Goal: Complete application form: Complete application form

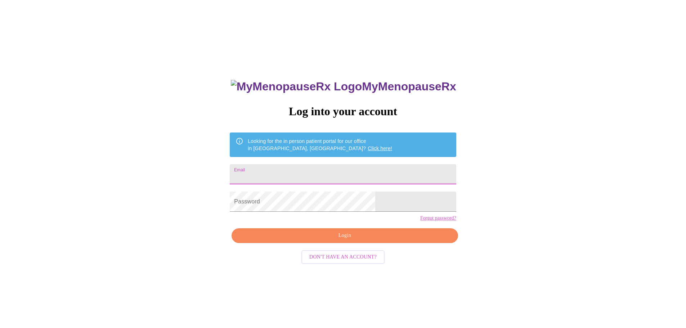
click at [314, 172] on input "Email" at bounding box center [343, 174] width 226 height 20
type input "[EMAIL_ADDRESS][DOMAIN_NAME]"
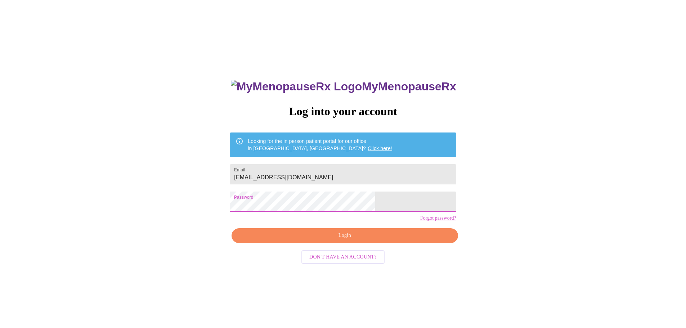
click at [352, 240] on span "Login" at bounding box center [345, 235] width 210 height 9
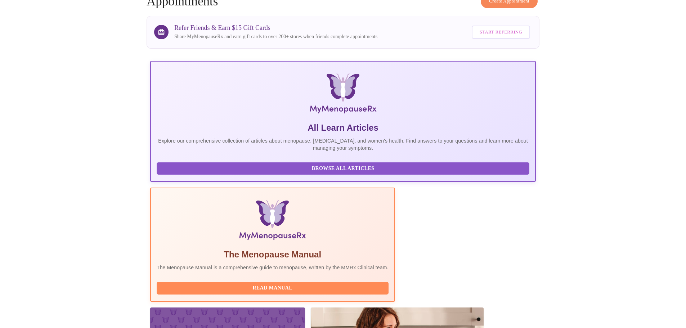
scroll to position [66, 0]
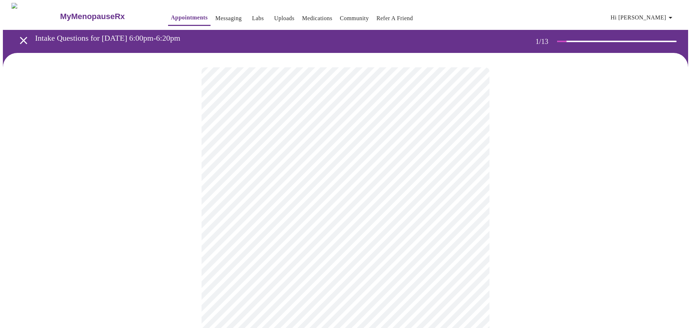
click at [259, 158] on body "MyMenopauseRx Appointments Messaging Labs Uploads Medications Community Refer a…" at bounding box center [346, 334] width 686 height 662
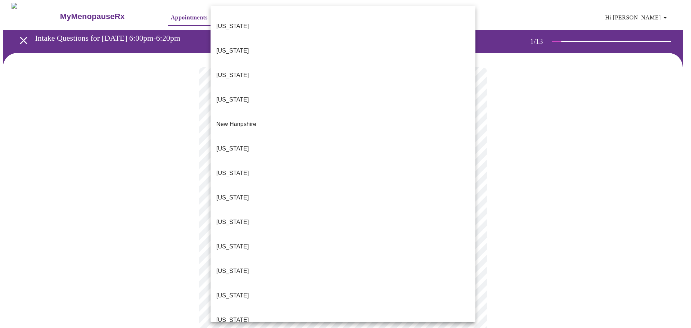
scroll to position [580, 0]
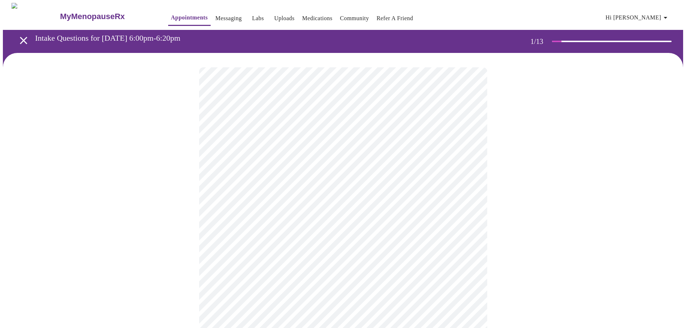
click at [246, 195] on ul "[US_STATE] [US_STATE] [US_STATE] [US_STATE] [US_STATE] [US_STATE] [US_STATE] [U…" at bounding box center [343, 96] width 199 height 692
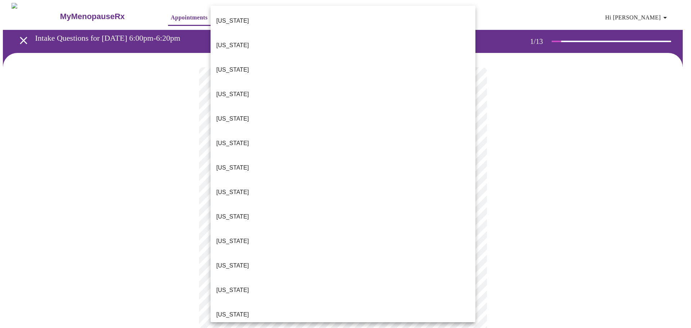
click at [256, 160] on body "MyMenopauseRx Appointments Messaging Labs Uploads Medications Community Refer a…" at bounding box center [346, 332] width 686 height 658
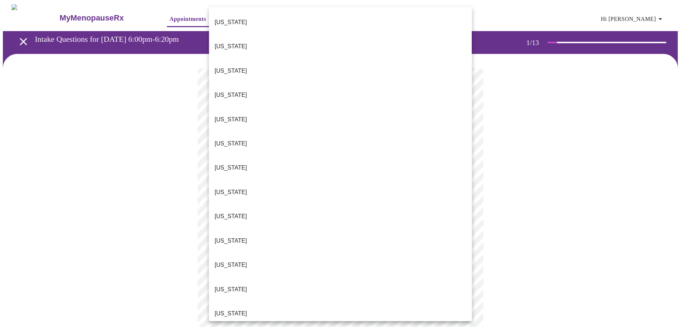
scroll to position [603, 0]
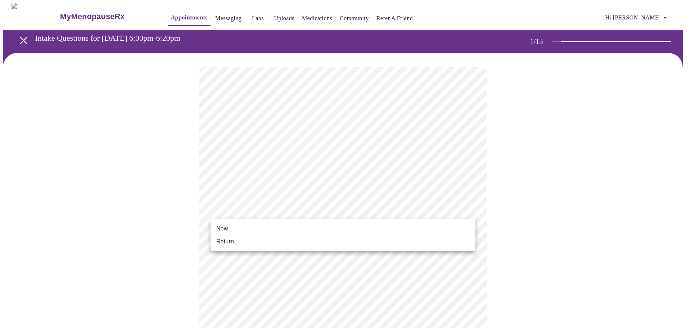
click at [247, 207] on body "MyMenopauseRx Appointments Messaging Labs Uploads Medications Community Refer a…" at bounding box center [346, 332] width 686 height 658
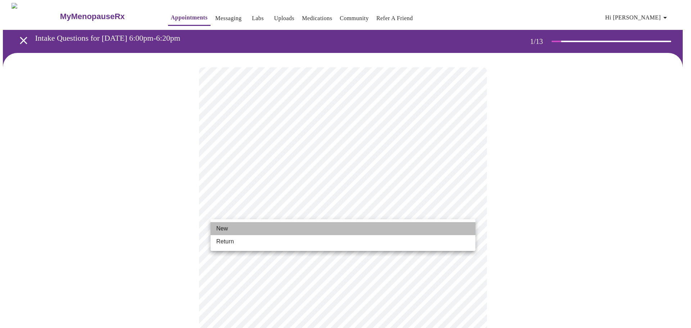
click at [244, 226] on li "New" at bounding box center [343, 228] width 265 height 13
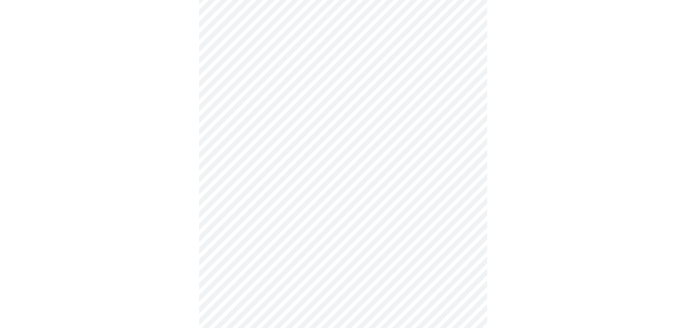
scroll to position [306, 0]
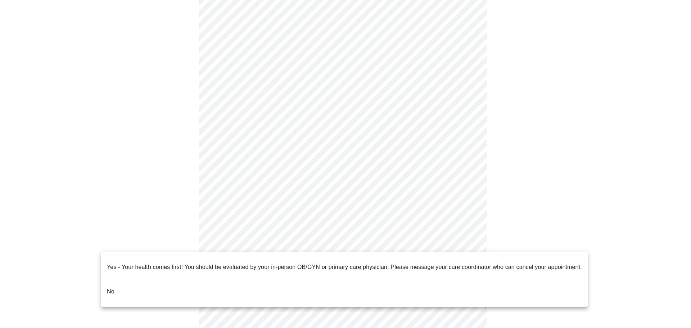
click at [239, 243] on body "MyMenopauseRx Appointments Messaging Labs Uploads Medications Community Refer a…" at bounding box center [346, 21] width 686 height 648
click at [130, 280] on li "No" at bounding box center [344, 291] width 487 height 24
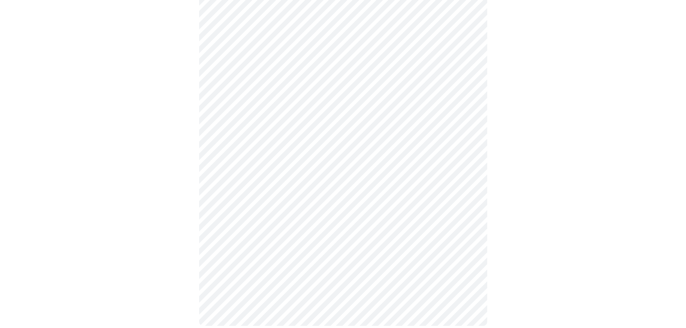
scroll to position [0, 0]
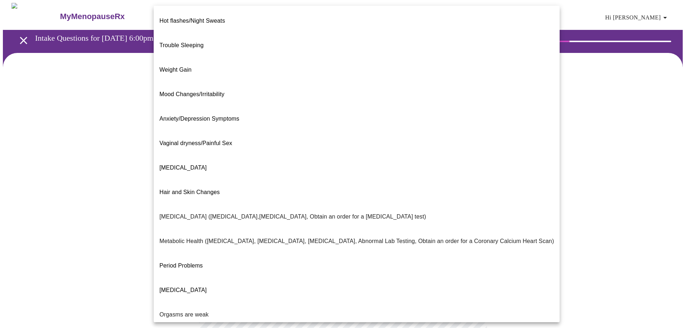
click at [269, 148] on body "MyMenopauseRx Appointments Messaging Labs Uploads Medications Community Refer a…" at bounding box center [346, 219] width 686 height 433
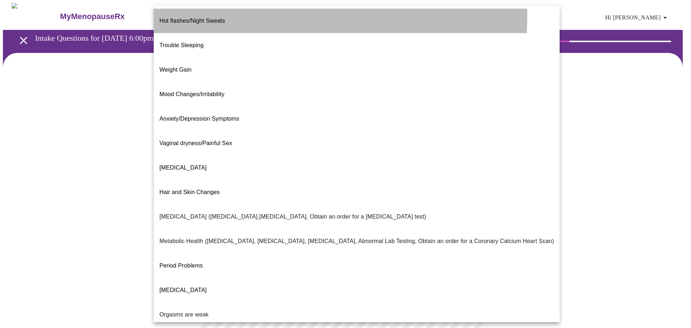
click at [181, 18] on span "Hot flashes/Night Sweats" at bounding box center [193, 21] width 66 height 6
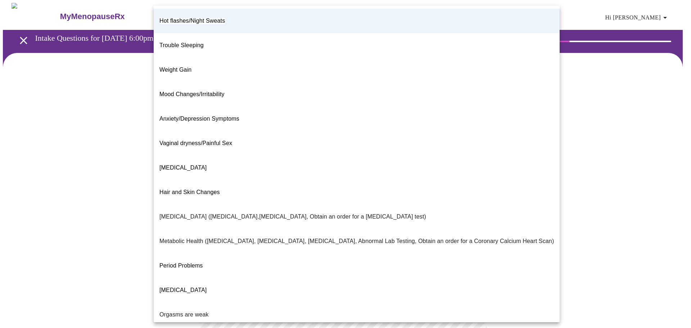
click at [327, 153] on body "MyMenopauseRx Appointments Messaging Labs Uploads Medications Community Refer a…" at bounding box center [346, 217] width 686 height 428
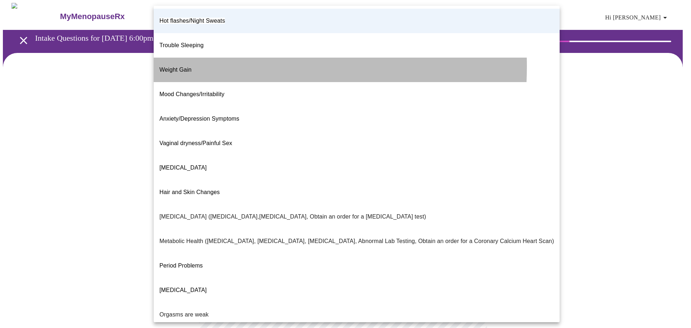
click at [185, 67] on span "Weight Gain" at bounding box center [176, 70] width 32 height 6
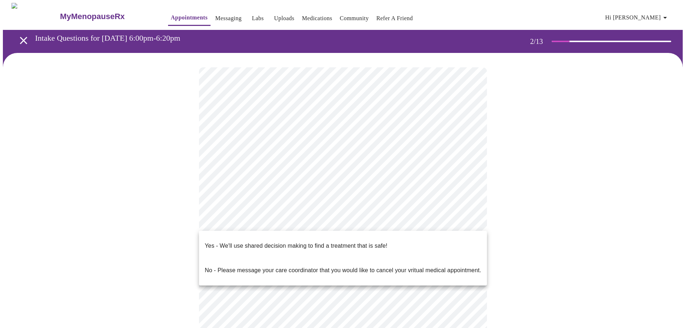
click at [234, 222] on body "MyMenopauseRx Appointments Messaging Labs Uploads Medications Community Refer a…" at bounding box center [346, 217] width 686 height 428
click at [273, 242] on p "Yes - We'll use shared decision making to find a treatment that is safe!" at bounding box center [296, 246] width 183 height 9
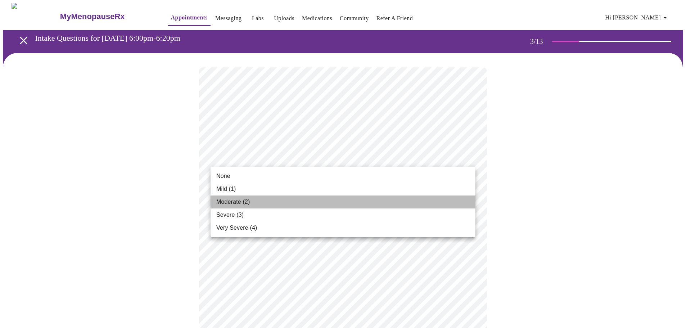
click at [229, 204] on span "Moderate (2)" at bounding box center [232, 202] width 33 height 9
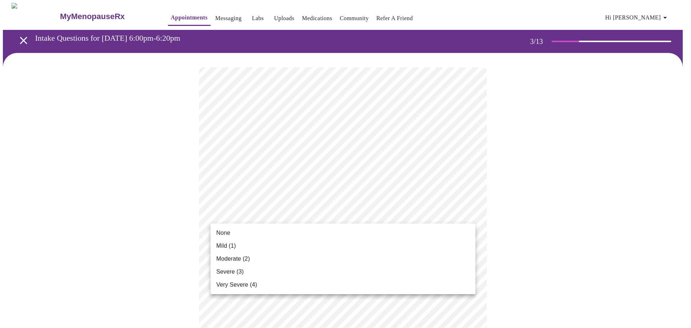
click at [224, 233] on span "None" at bounding box center [223, 233] width 14 height 9
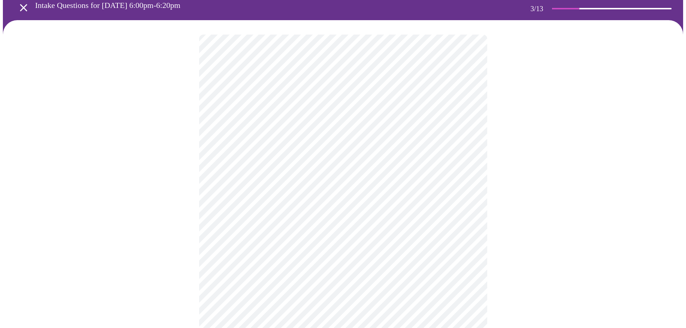
scroll to position [36, 0]
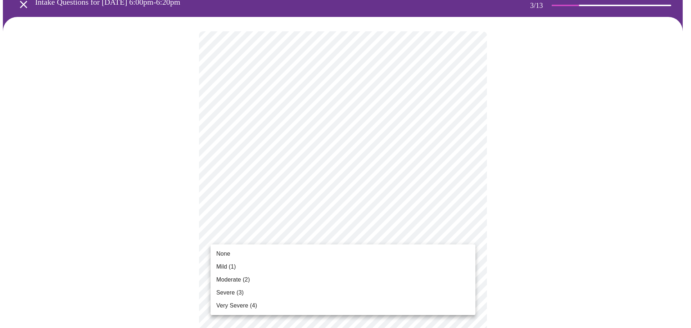
click at [226, 292] on span "Severe (3)" at bounding box center [229, 292] width 27 height 9
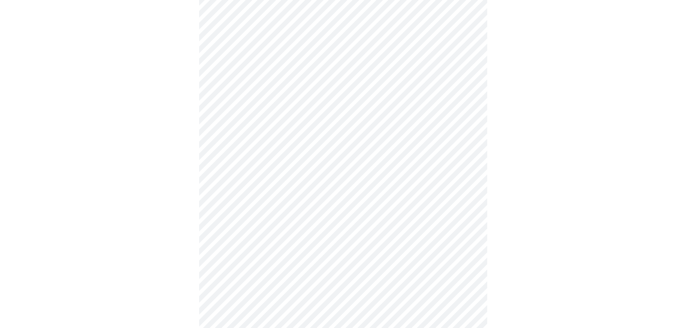
scroll to position [108, 0]
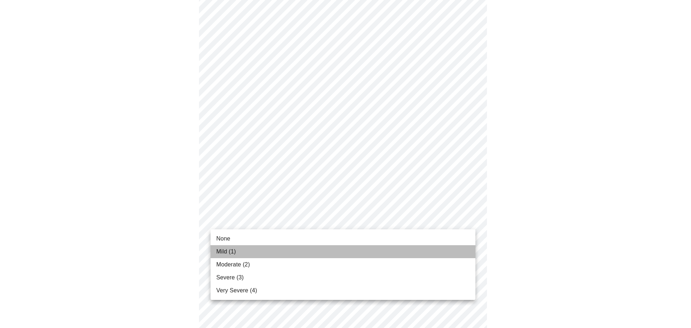
click at [228, 249] on span "Mild (1)" at bounding box center [226, 251] width 20 height 9
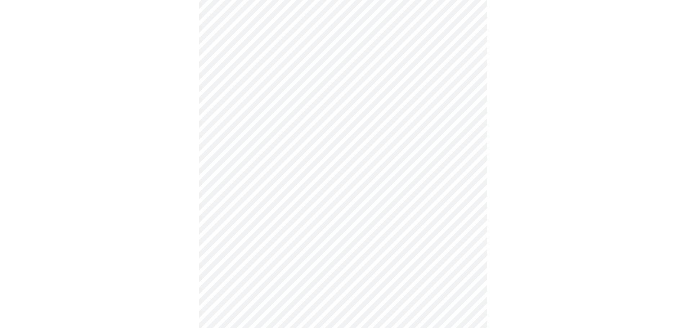
scroll to position [189, 0]
click at [241, 188] on body "MyMenopauseRx Appointments Messaging Labs Uploads Medications Community Refer a…" at bounding box center [346, 272] width 686 height 917
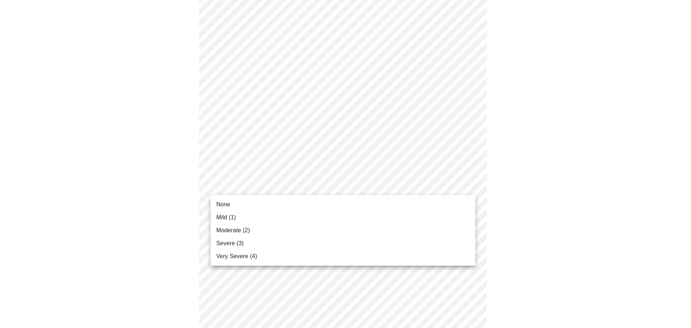
click at [233, 206] on li "None" at bounding box center [343, 204] width 265 height 13
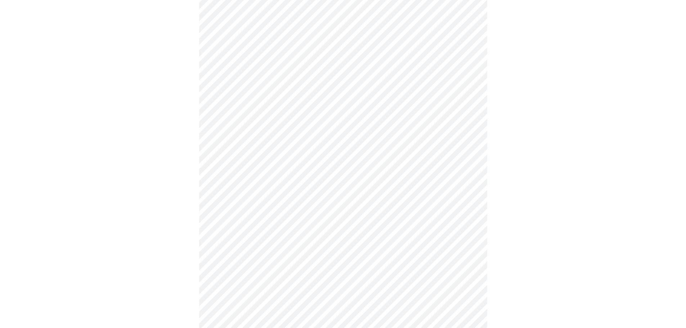
scroll to position [243, 0]
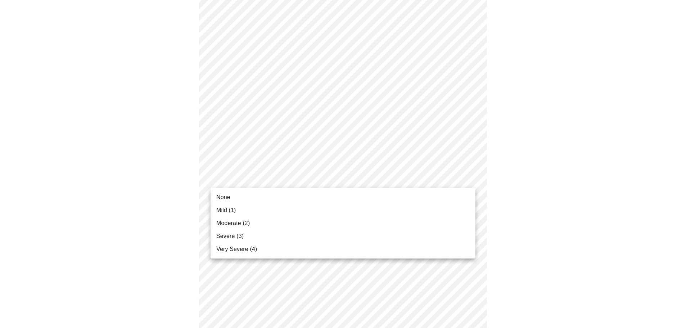
click at [248, 179] on body "MyMenopauseRx Appointments Messaging Labs Uploads Medications Community Refer a…" at bounding box center [346, 213] width 686 height 907
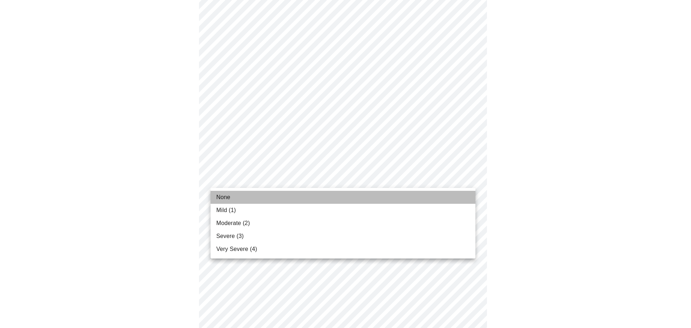
click at [239, 198] on li "None" at bounding box center [343, 197] width 265 height 13
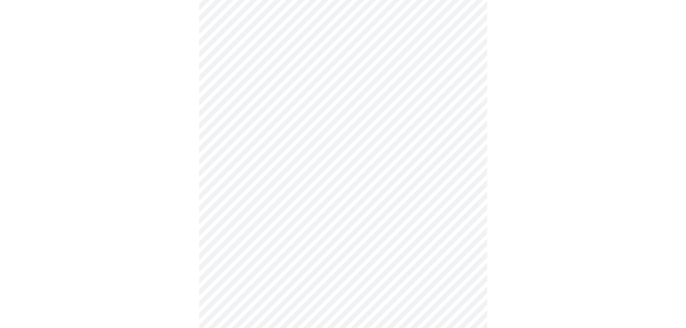
scroll to position [324, 0]
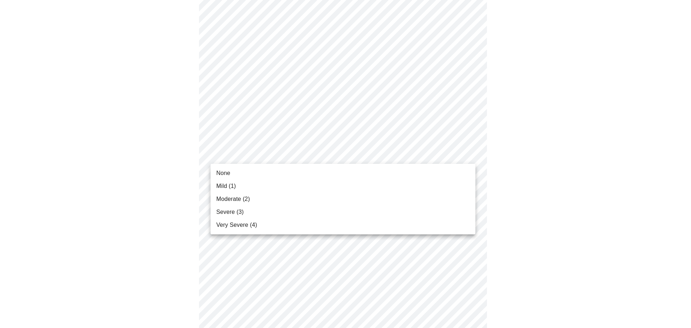
click at [258, 152] on body "MyMenopauseRx Appointments Messaging Labs Uploads Medications Community Refer a…" at bounding box center [346, 127] width 686 height 897
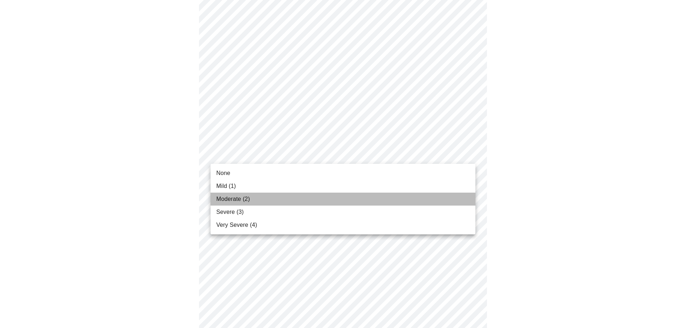
click at [226, 198] on span "Moderate (2)" at bounding box center [232, 199] width 33 height 9
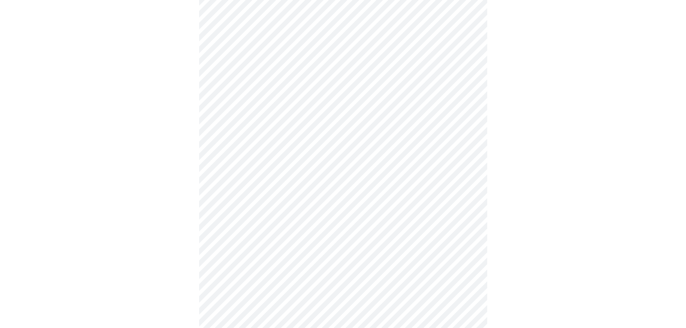
scroll to position [378, 0]
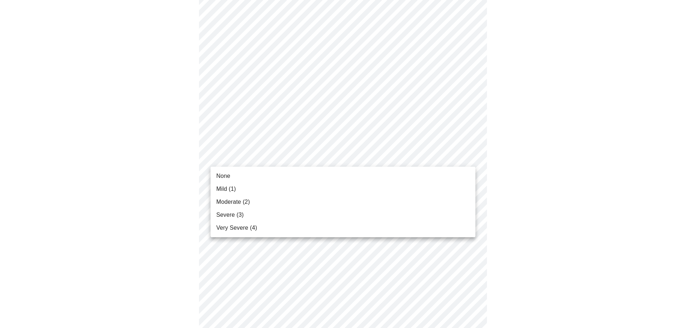
click at [248, 154] on body "MyMenopauseRx Appointments Messaging Labs Uploads Medications Community Refer a…" at bounding box center [346, 68] width 686 height 887
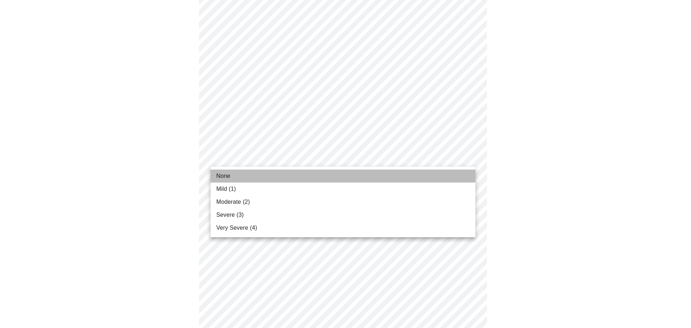
click at [231, 173] on li "None" at bounding box center [343, 176] width 265 height 13
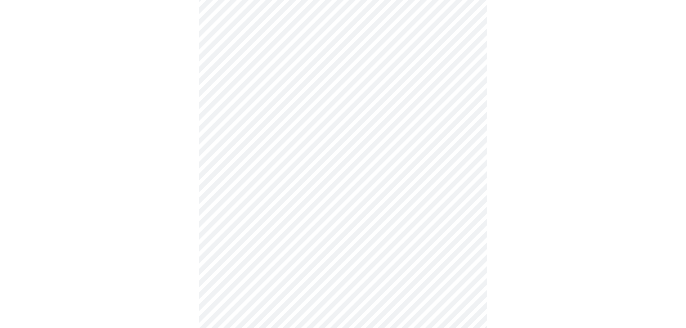
scroll to position [423, 0]
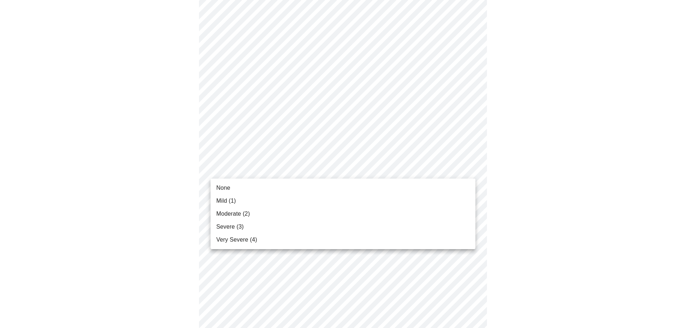
click at [260, 167] on body "MyMenopauseRx Appointments Messaging Labs Uploads Medications Community Refer a…" at bounding box center [346, 18] width 686 height 877
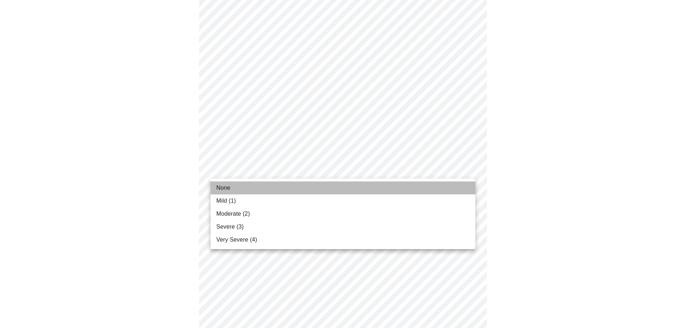
click at [235, 187] on li "None" at bounding box center [343, 187] width 265 height 13
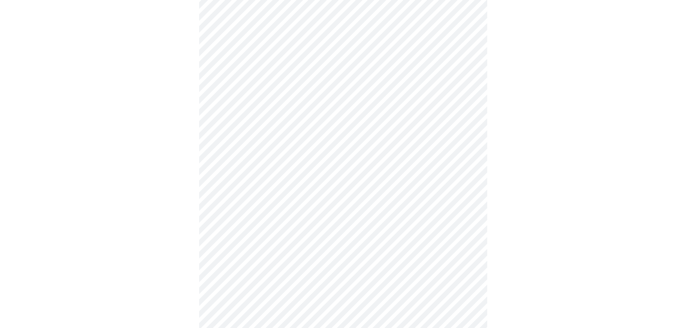
scroll to position [495, 0]
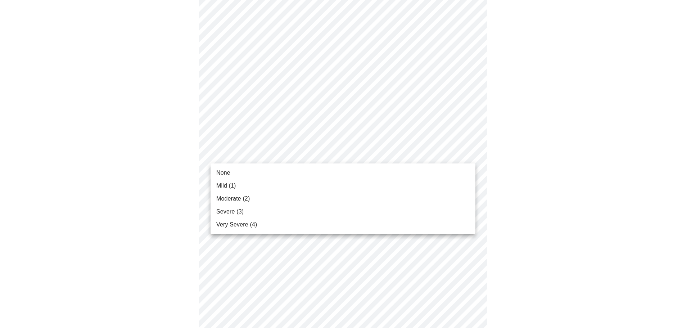
click at [233, 171] on li "None" at bounding box center [343, 172] width 265 height 13
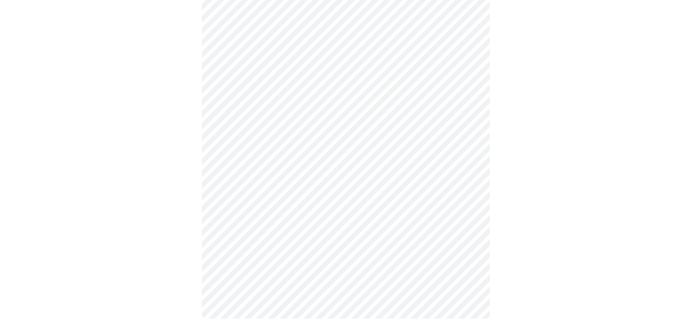
scroll to position [529, 0]
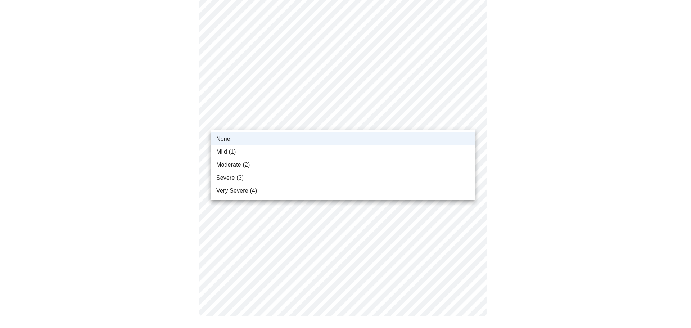
click at [247, 121] on div at bounding box center [345, 164] width 691 height 328
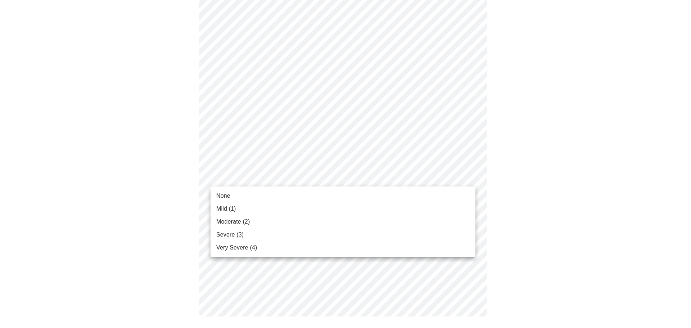
click at [239, 222] on span "Moderate (2)" at bounding box center [232, 221] width 33 height 9
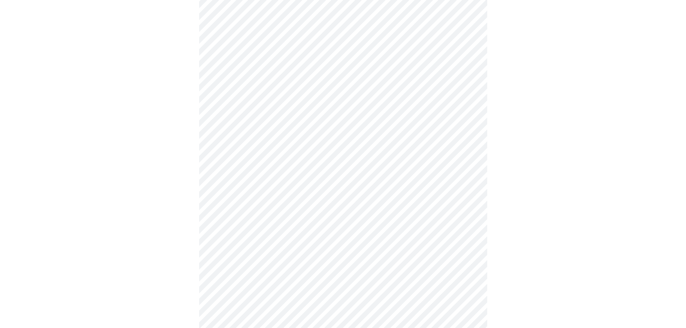
scroll to position [387, 0]
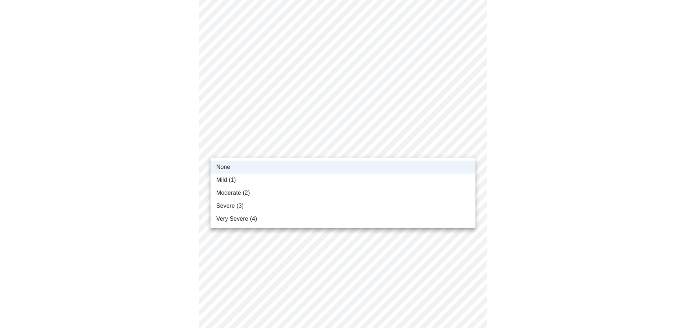
click at [260, 149] on body "MyMenopauseRx Appointments Messaging Labs Uploads Medications Community Refer a…" at bounding box center [346, 39] width 686 height 847
click at [239, 179] on li "Mild (1)" at bounding box center [343, 180] width 265 height 13
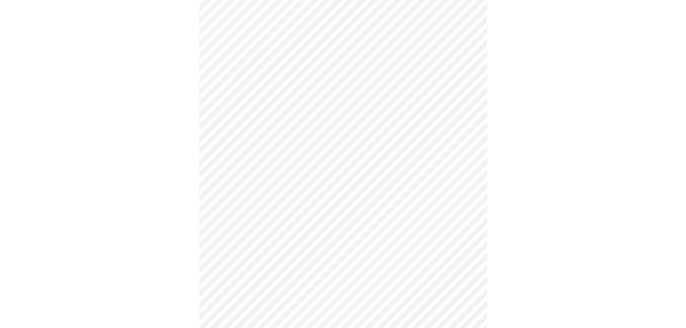
scroll to position [519, 0]
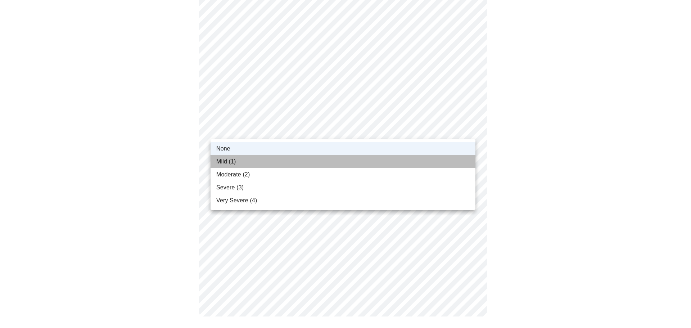
click at [236, 161] on span "Mild (1)" at bounding box center [226, 161] width 20 height 9
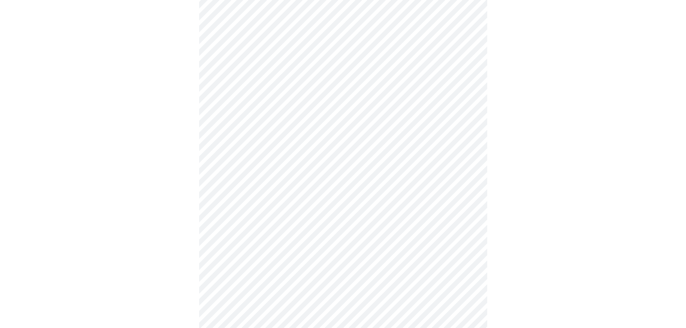
scroll to position [270, 0]
click at [302, 140] on body "MyMenopauseRx Appointments Messaging Labs Uploads Medications Community Refer a…" at bounding box center [346, 74] width 686 height 682
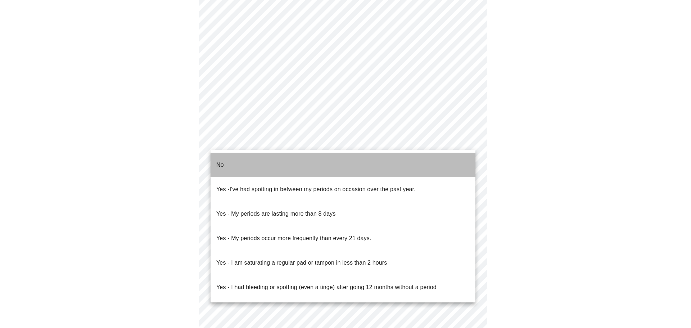
click at [240, 159] on li "No" at bounding box center [343, 165] width 265 height 24
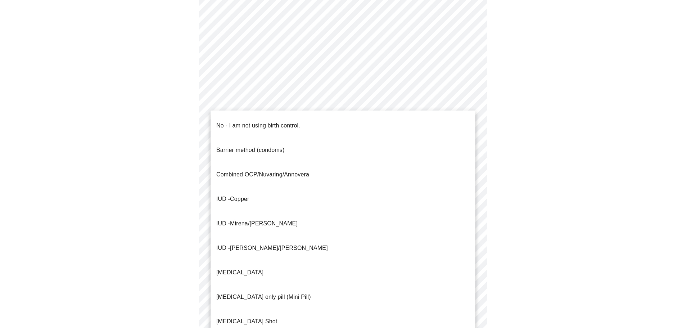
click at [267, 191] on body "MyMenopauseRx Appointments Messaging Labs Uploads Medications Community Refer a…" at bounding box center [346, 71] width 686 height 677
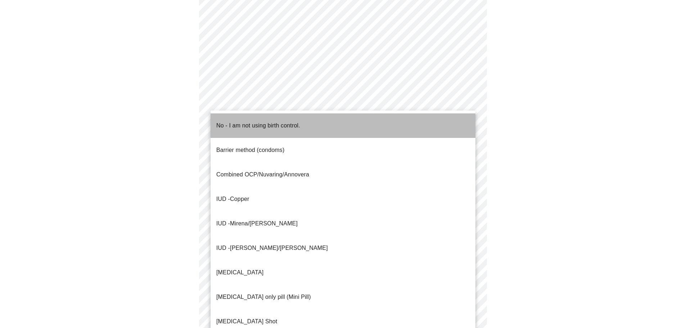
click at [253, 123] on p "No - I am not using birth control." at bounding box center [258, 125] width 84 height 9
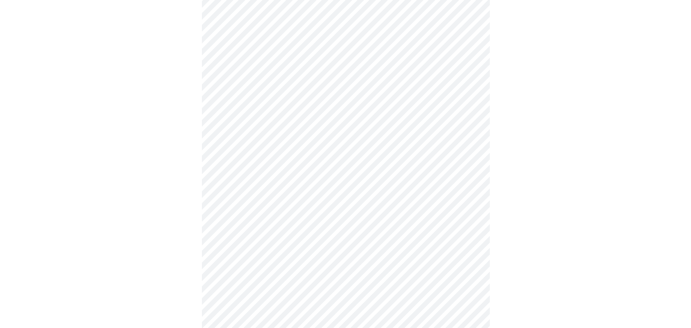
scroll to position [342, 0]
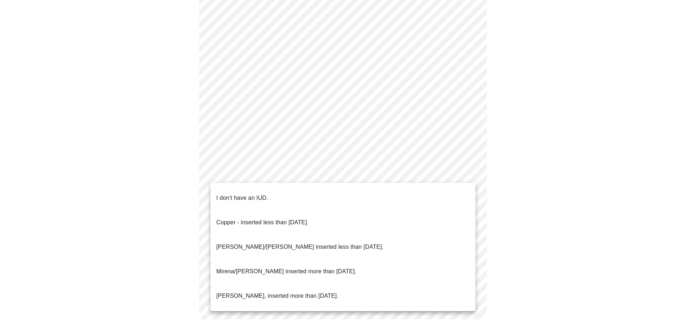
click at [237, 194] on p "I don't have an IUD." at bounding box center [242, 198] width 52 height 9
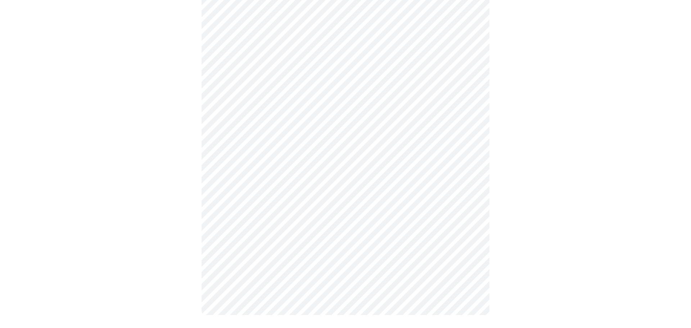
scroll to position [341, 0]
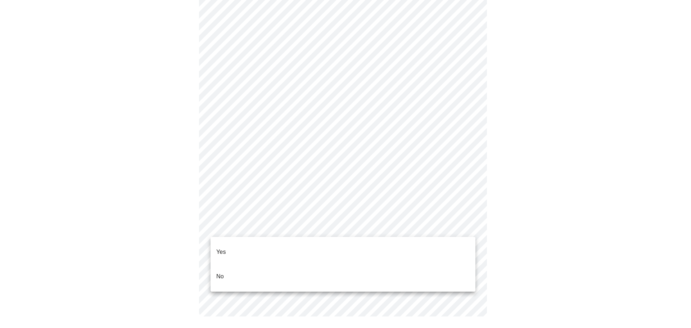
click at [236, 264] on li "No" at bounding box center [343, 276] width 265 height 24
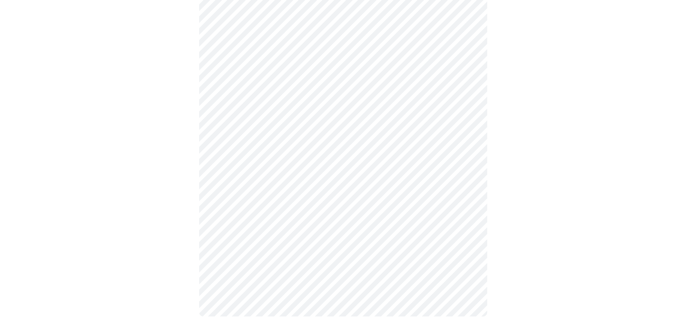
scroll to position [0, 0]
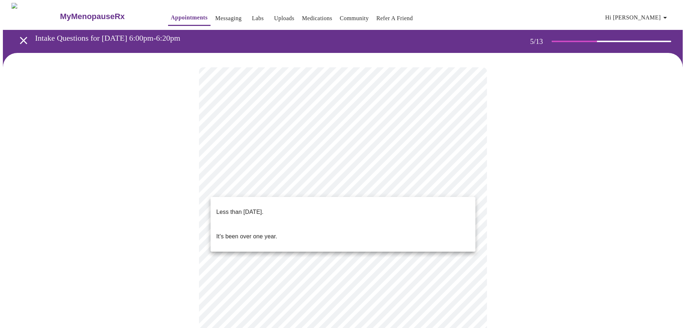
click at [243, 185] on body "MyMenopauseRx Appointments Messaging Labs Uploads Medications Community Refer a…" at bounding box center [346, 294] width 686 height 583
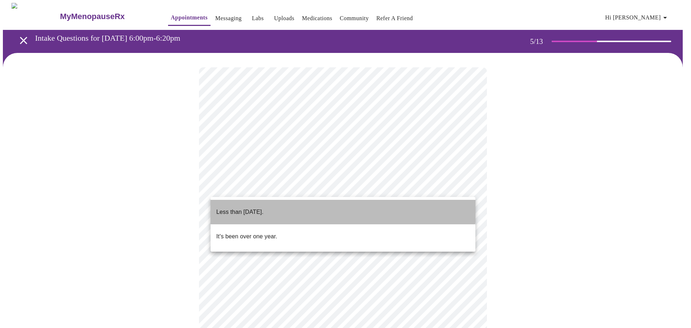
click at [250, 208] on p "Less than [DATE]." at bounding box center [239, 212] width 47 height 9
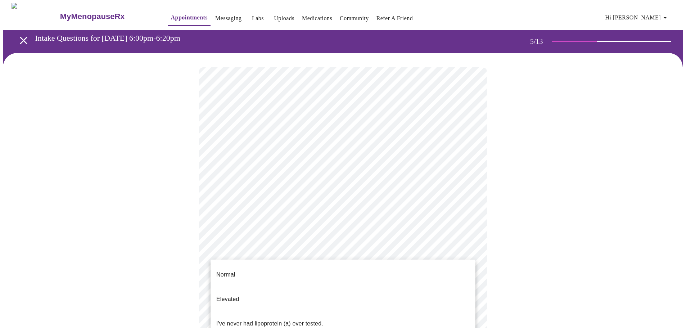
click at [242, 249] on body "MyMenopauseRx Appointments Messaging Labs Uploads Medications Community Refer a…" at bounding box center [346, 292] width 686 height 579
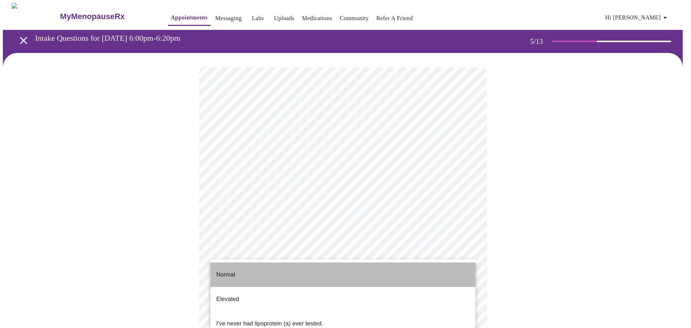
click at [238, 273] on li "Normal" at bounding box center [343, 274] width 265 height 24
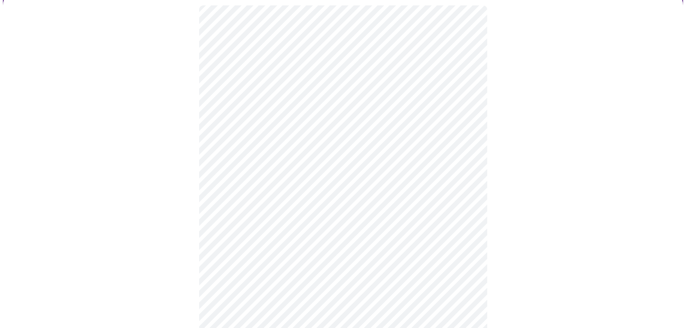
scroll to position [90, 0]
click at [606, 229] on div at bounding box center [343, 217] width 680 height 509
click at [559, 230] on div at bounding box center [343, 210] width 680 height 494
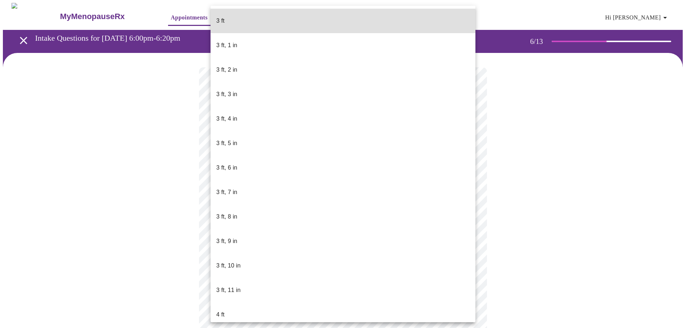
click at [257, 205] on body "MyMenopauseRx Appointments Messaging Labs Uploads Medications Community Refer a…" at bounding box center [346, 195] width 686 height 385
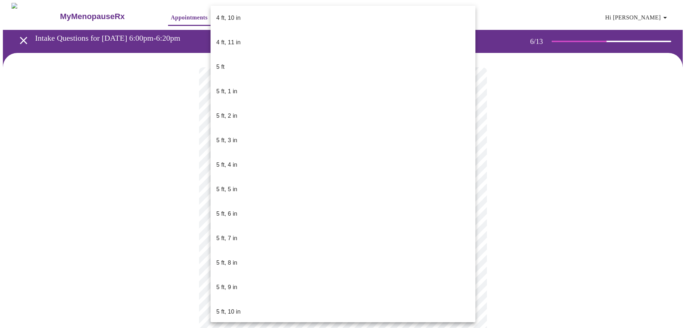
scroll to position [558, 0]
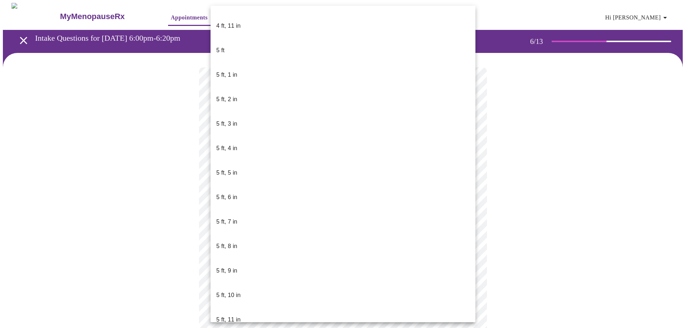
click at [231, 266] on p "5 ft, 9 in" at bounding box center [226, 270] width 21 height 9
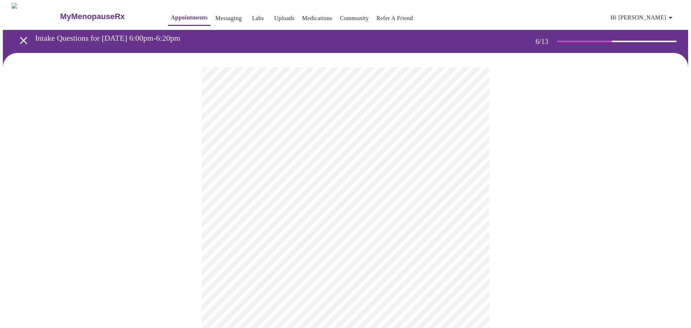
click at [261, 210] on body "MyMenopauseRx Appointments Messaging Labs Uploads Medications Community Refer a…" at bounding box center [346, 193] width 686 height 380
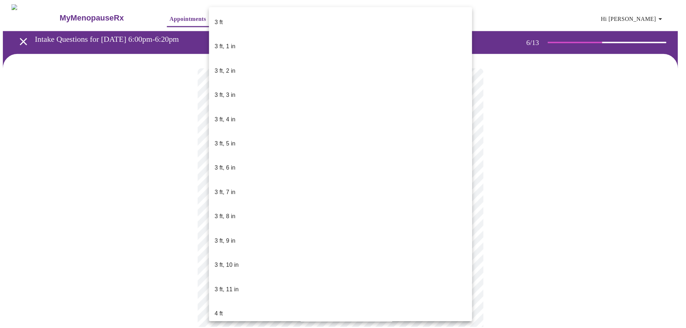
scroll to position [472, 0]
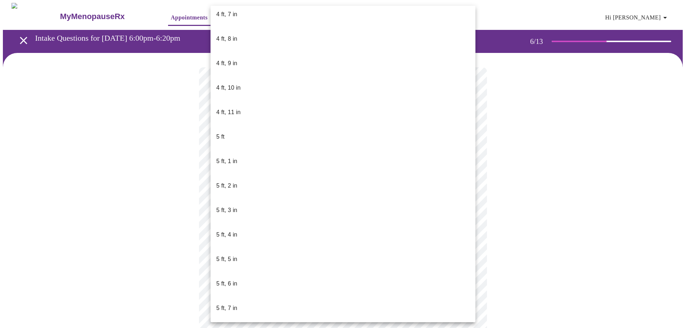
click at [238, 320] on li "5 ft, 8 in" at bounding box center [343, 332] width 265 height 24
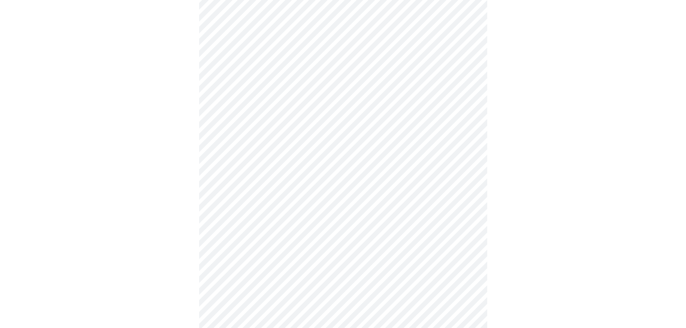
scroll to position [1836, 0]
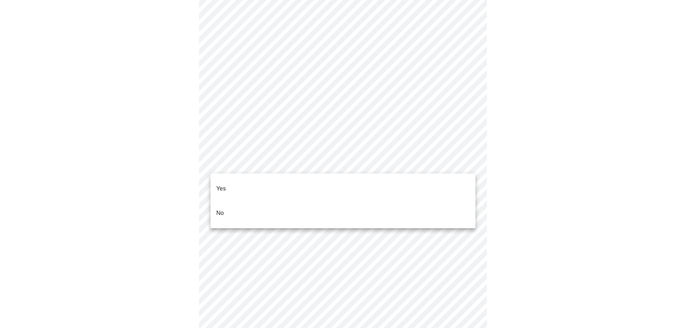
click at [263, 201] on li "No" at bounding box center [343, 213] width 265 height 24
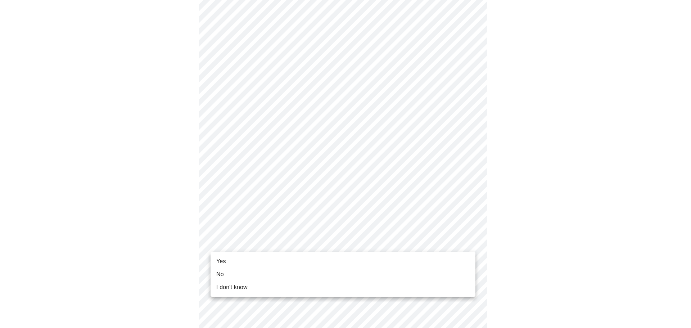
click at [224, 260] on span "Yes" at bounding box center [221, 261] width 10 height 9
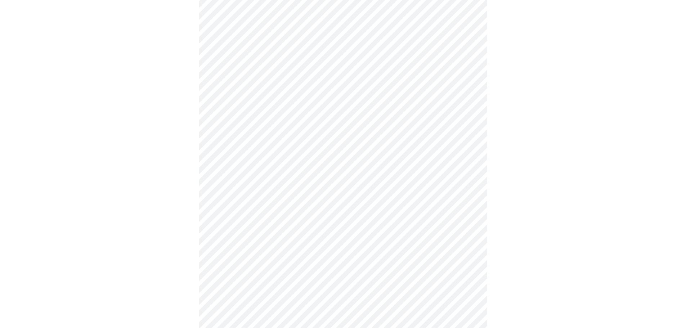
scroll to position [0, 0]
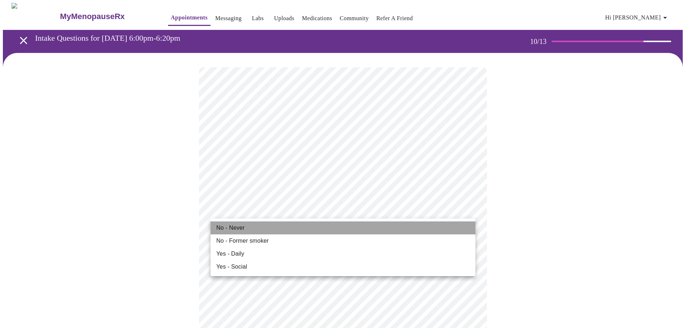
click at [251, 229] on li "No - Never" at bounding box center [343, 227] width 265 height 13
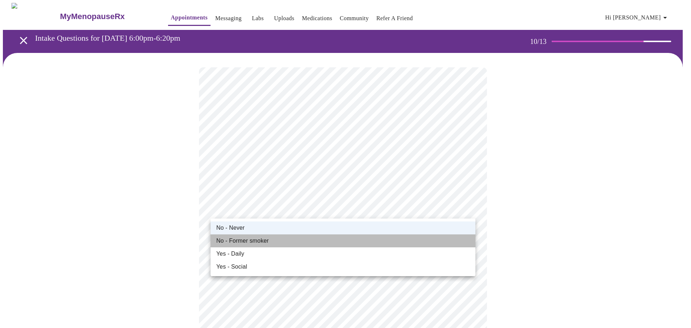
click at [241, 239] on span "No - Former smoker" at bounding box center [242, 241] width 53 height 9
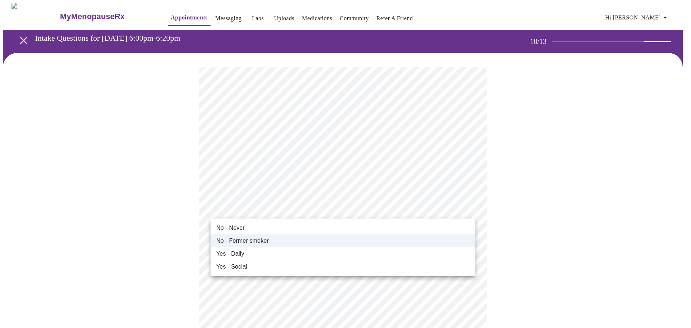
click at [246, 226] on li "No - Never" at bounding box center [343, 227] width 265 height 13
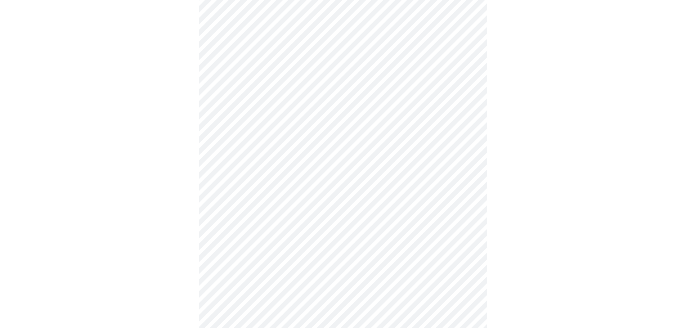
scroll to position [504, 0]
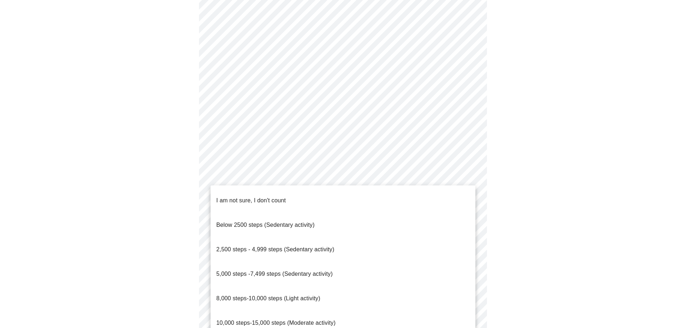
click at [267, 320] on span "10,000 steps-15,000 steps (Moderate activity)" at bounding box center [275, 323] width 119 height 6
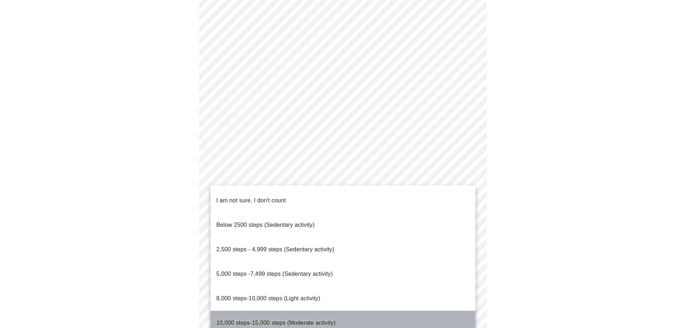
click at [289, 320] on span "10,000 steps-15,000 steps (Moderate activity)" at bounding box center [275, 323] width 119 height 6
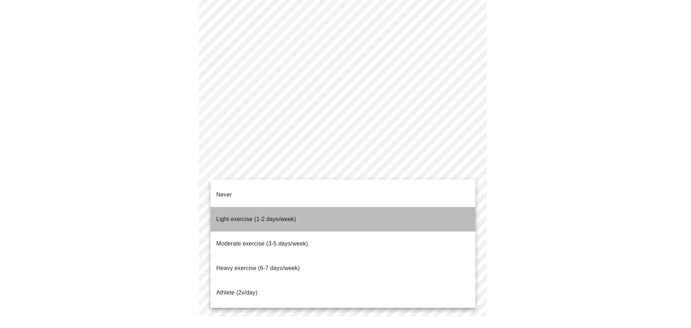
click at [244, 216] on span "Light exercise (1-2 days/week)" at bounding box center [256, 219] width 80 height 6
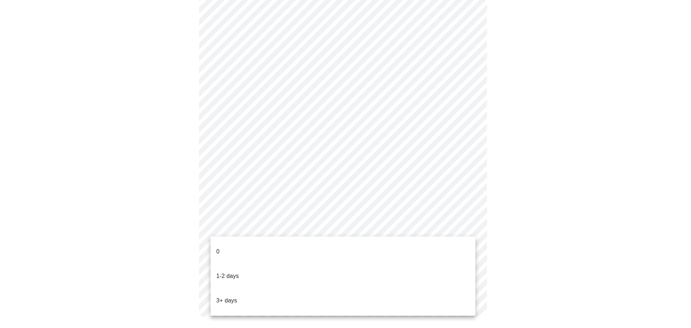
click at [233, 272] on p "1-2 days" at bounding box center [227, 276] width 23 height 9
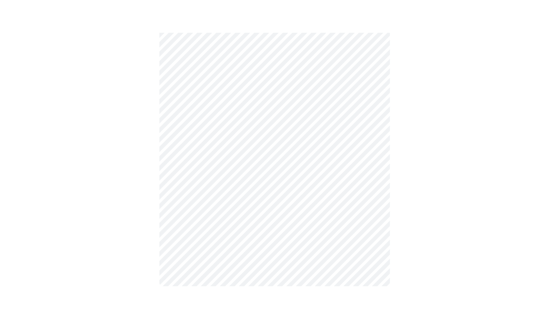
scroll to position [0, 0]
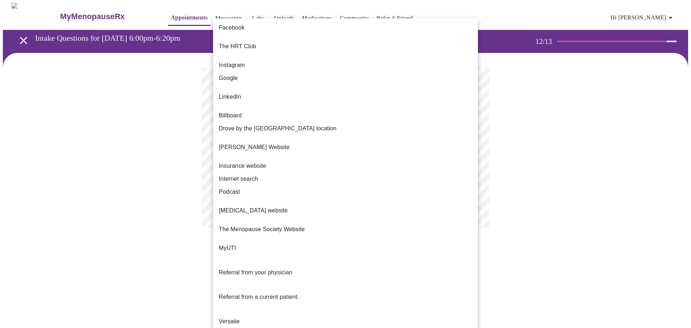
click at [336, 147] on body "MyMenopauseRx Appointments Messaging Labs Uploads Medications Community Refer a…" at bounding box center [346, 122] width 686 height 239
click at [250, 294] on span "Referral from a current patient." at bounding box center [259, 297] width 80 height 6
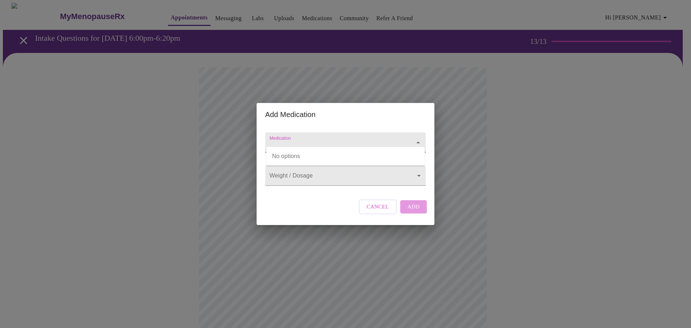
click at [292, 139] on input "Medication" at bounding box center [335, 145] width 134 height 13
type input "olmasartan"
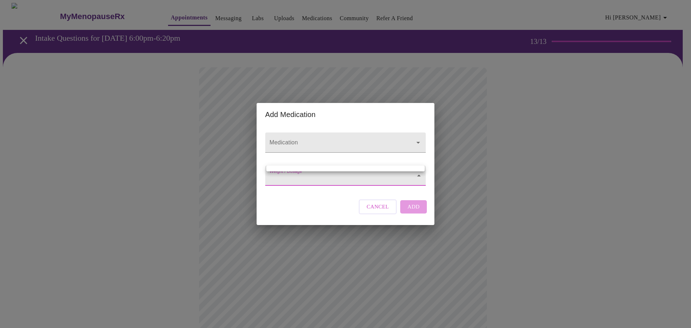
click at [330, 175] on body "MyMenopauseRx Appointments Messaging Labs Uploads Medications Community Refer a…" at bounding box center [346, 274] width 686 height 542
click at [331, 130] on div at bounding box center [345, 164] width 691 height 328
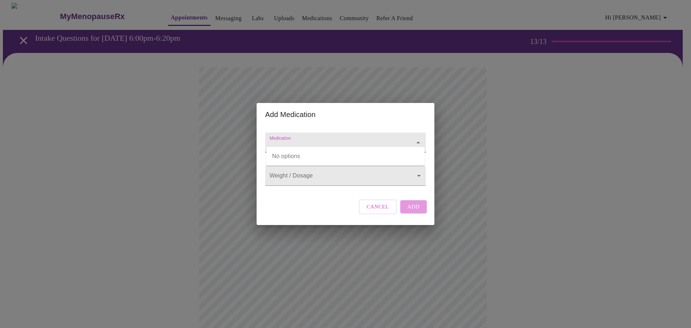
click at [298, 139] on input "Medication" at bounding box center [335, 145] width 134 height 13
click at [384, 211] on span "Cancel" at bounding box center [378, 206] width 22 height 9
click at [287, 133] on div at bounding box center [345, 143] width 161 height 20
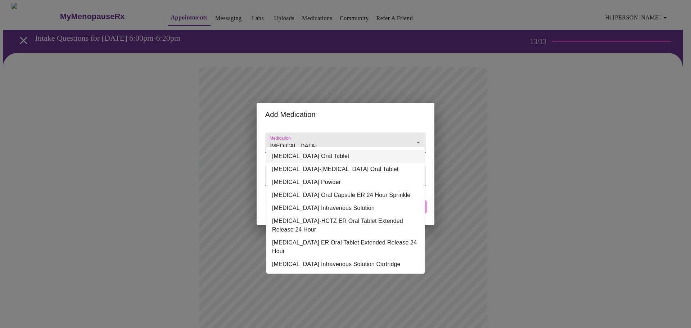
click at [321, 155] on li "[MEDICAL_DATA] Oral Tablet" at bounding box center [345, 156] width 158 height 13
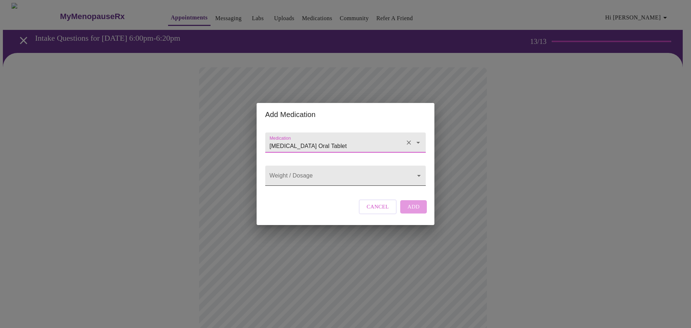
type input "[MEDICAL_DATA] Oral Tablet"
click at [301, 173] on body "MyMenopauseRx Appointments Messaging Labs Uploads Medications Community Refer a…" at bounding box center [346, 274] width 686 height 542
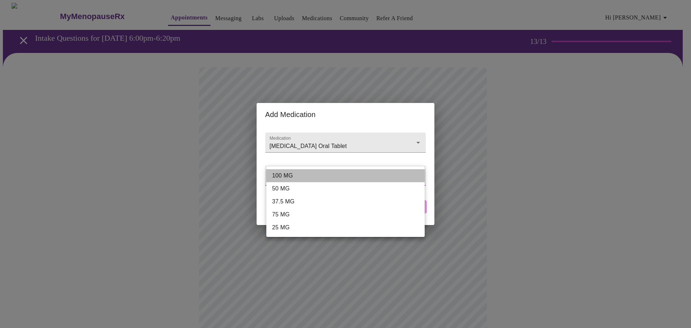
click at [298, 175] on li "100 MG" at bounding box center [345, 175] width 158 height 13
type input "100 MG"
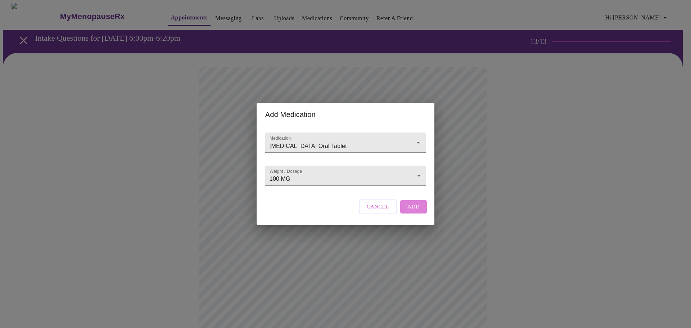
click at [414, 211] on span "Add" at bounding box center [414, 206] width 12 height 9
click at [301, 139] on input "Medication" at bounding box center [335, 145] width 134 height 13
type input "olmasartan"
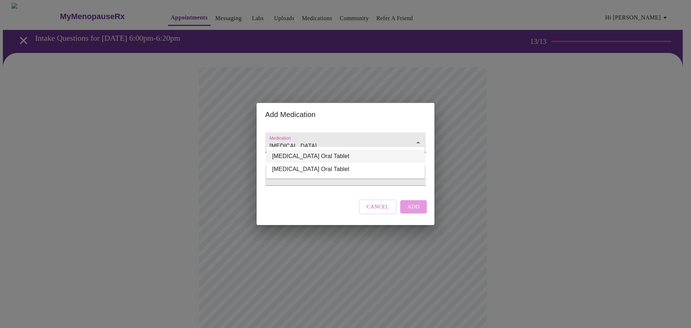
click at [294, 154] on li "[MEDICAL_DATA] Oral Tablet" at bounding box center [345, 156] width 158 height 13
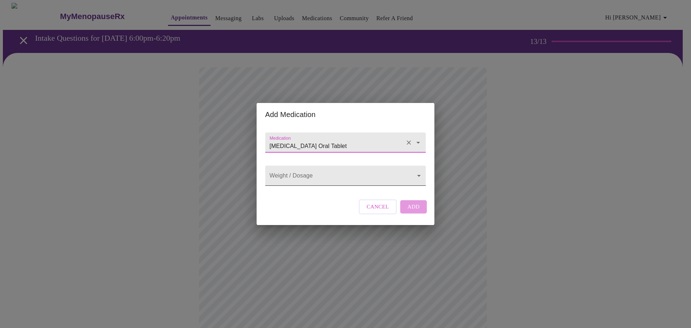
type input "[MEDICAL_DATA] Oral Tablet"
click at [305, 175] on body "MyMenopauseRx Appointments Messaging Labs Uploads Medications Community Refer a…" at bounding box center [346, 281] width 686 height 557
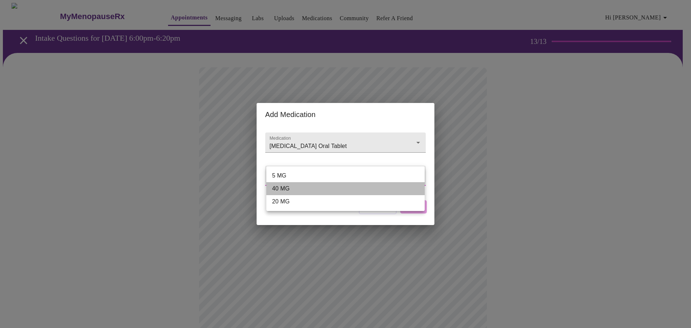
click at [296, 188] on li "40 MG" at bounding box center [345, 188] width 158 height 13
type input "40 MG"
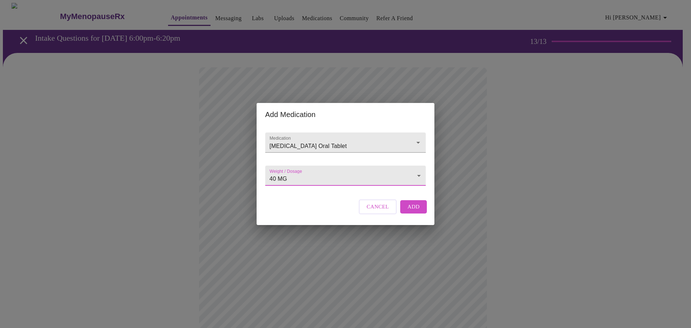
click at [413, 211] on span "Add" at bounding box center [414, 206] width 12 height 9
click at [297, 139] on input "Medication" at bounding box center [335, 145] width 134 height 13
click at [341, 139] on input "hydroxchloroquine" at bounding box center [335, 145] width 134 height 13
type input "hydroxchloroquine"
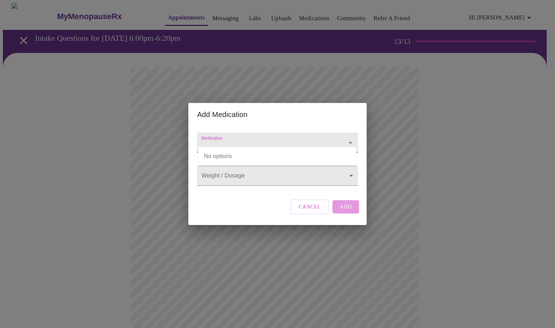
click at [213, 139] on input "Medication" at bounding box center [267, 145] width 134 height 13
paste input "[MEDICAL_DATA]"
type input "[MEDICAL_DATA]"
click at [261, 139] on input "Medication" at bounding box center [267, 145] width 134 height 13
click at [251, 158] on li "[MEDICAL_DATA] Oral Tablet" at bounding box center [277, 156] width 158 height 13
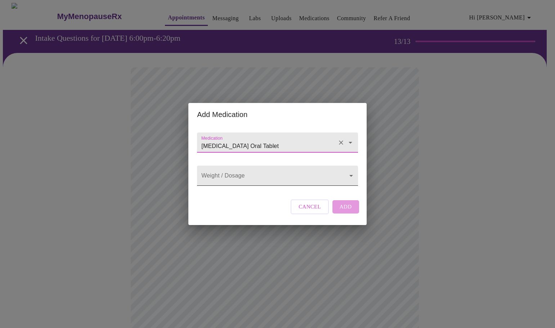
type input "[MEDICAL_DATA] Oral Tablet"
click at [234, 176] on body "MyMenopauseRx Appointments Messaging Labs Uploads Medications Community Refer a…" at bounding box center [277, 295] width 549 height 584
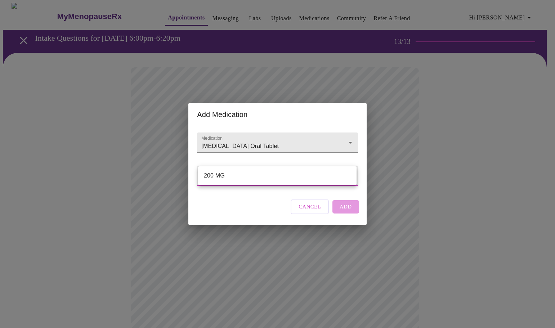
click at [232, 177] on li "200 MG" at bounding box center [277, 175] width 158 height 13
type input "200 MG"
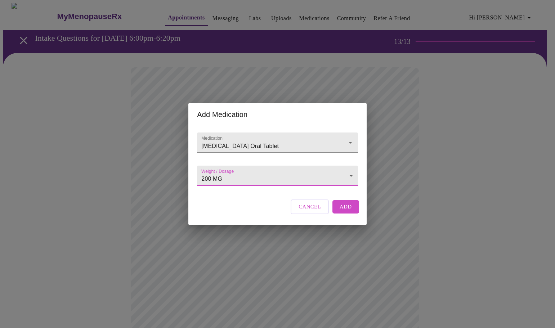
click at [344, 211] on span "Add" at bounding box center [346, 206] width 12 height 9
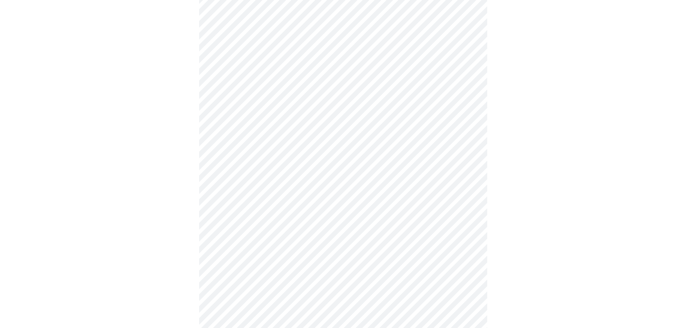
scroll to position [81, 0]
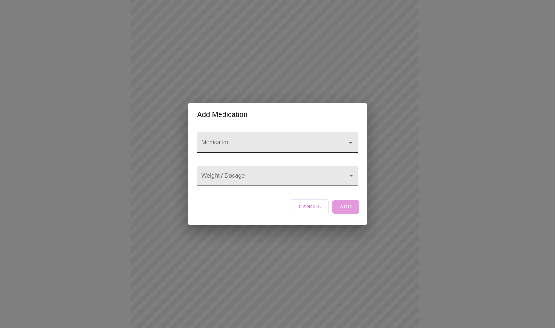
click at [238, 139] on input "Medication" at bounding box center [267, 145] width 134 height 13
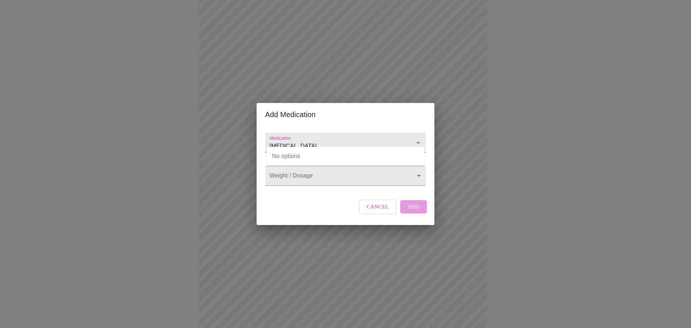
click at [317, 139] on input "[MEDICAL_DATA]" at bounding box center [335, 145] width 134 height 13
type input "d"
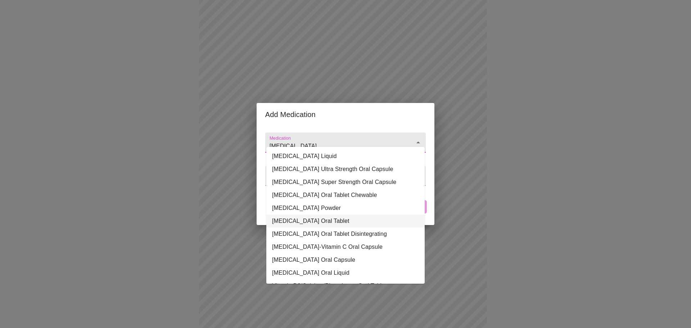
click at [318, 222] on li "[MEDICAL_DATA] Oral Tablet" at bounding box center [345, 221] width 158 height 13
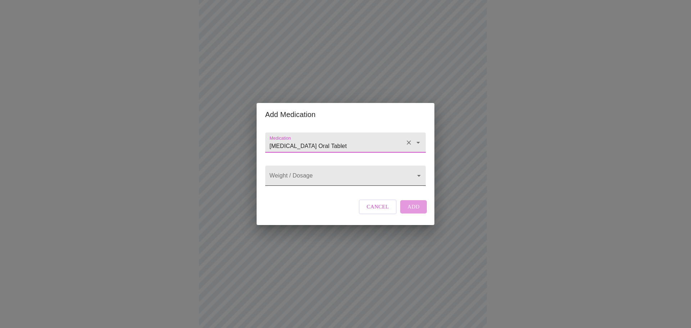
type input "[MEDICAL_DATA] Oral Tablet"
click at [327, 175] on body "MyMenopauseRx Appointments Messaging Labs Uploads Medications Community Refer a…" at bounding box center [346, 227] width 686 height 611
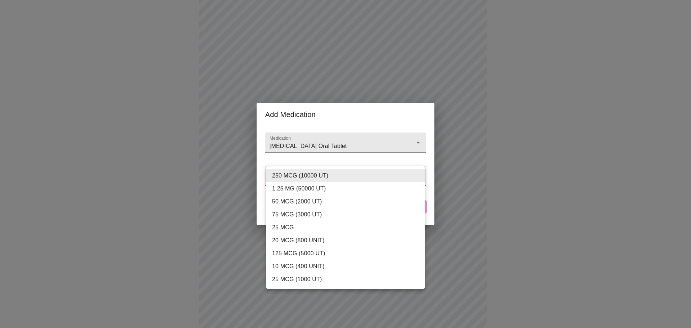
click at [291, 250] on li "125 MCG (5000 UT)" at bounding box center [345, 253] width 158 height 13
type input "125 MCG (5000 UT)"
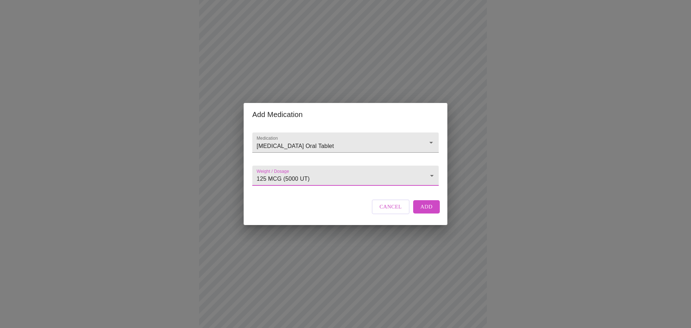
click at [424, 211] on span "Add" at bounding box center [427, 206] width 12 height 9
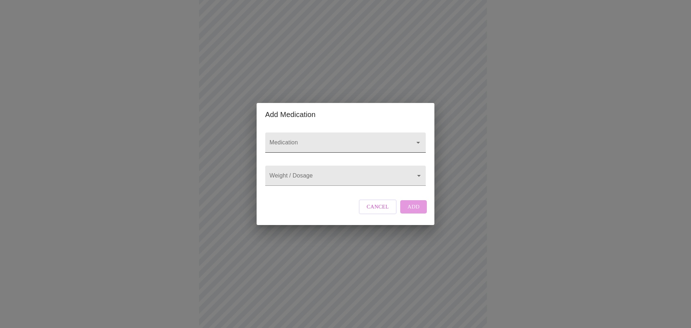
click at [289, 139] on input "Medication" at bounding box center [335, 145] width 134 height 13
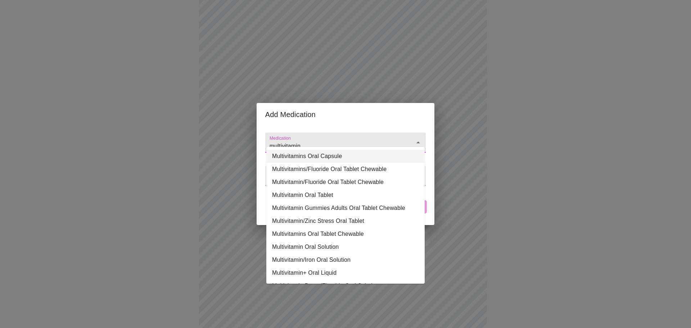
click at [294, 157] on li "Multivitamins Oral Capsule" at bounding box center [345, 156] width 158 height 13
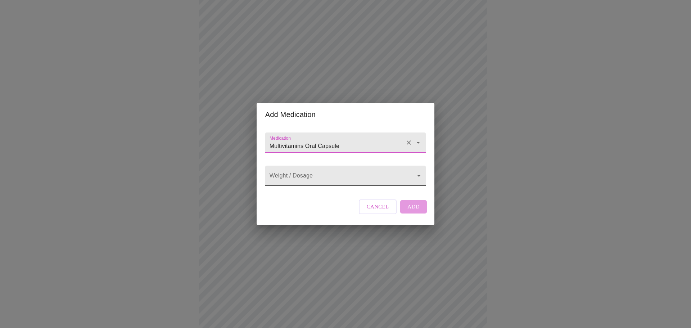
type input "Multivitamins Oral Capsule"
click at [353, 171] on body "MyMenopauseRx Appointments Messaging Labs Uploads Medications Community Refer a…" at bounding box center [346, 240] width 686 height 637
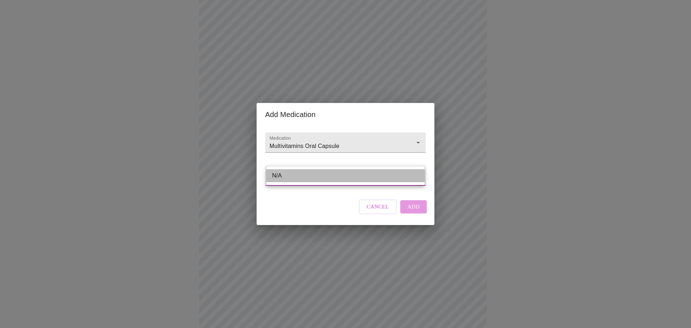
click at [306, 174] on li "N/A" at bounding box center [345, 175] width 158 height 13
type input "N/A"
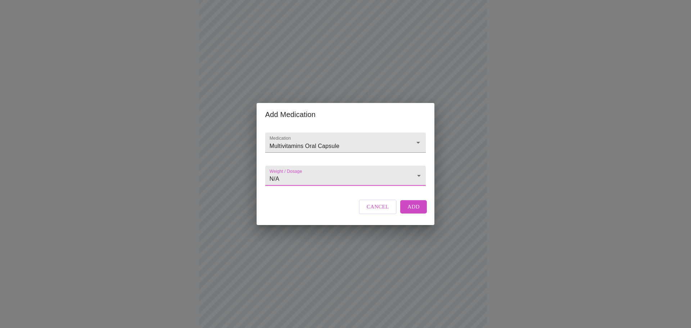
click at [408, 210] on span "Add" at bounding box center [414, 206] width 12 height 9
click at [292, 139] on input "Medication" at bounding box center [335, 145] width 134 height 13
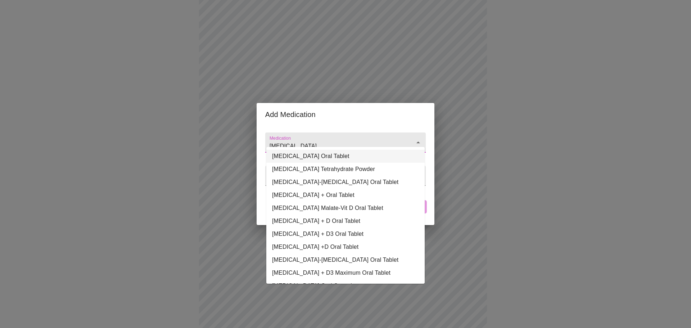
click at [305, 155] on li "[MEDICAL_DATA] Oral Tablet" at bounding box center [345, 156] width 158 height 13
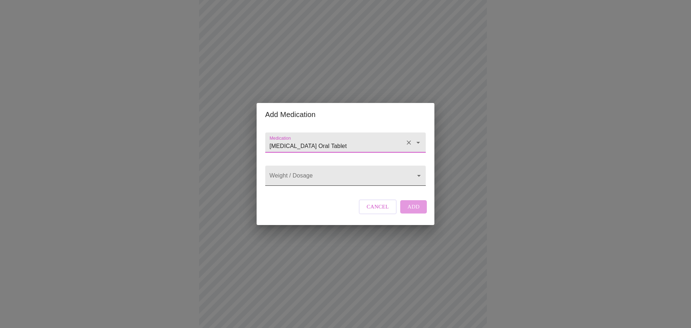
type input "[MEDICAL_DATA] Oral Tablet"
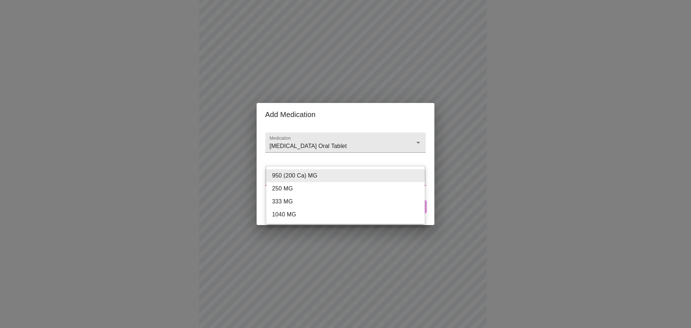
click at [307, 176] on body "MyMenopauseRx Appointments Messaging Labs Uploads Medications Community Refer a…" at bounding box center [346, 254] width 686 height 664
click at [354, 175] on li "950 (200 Ca) MG" at bounding box center [345, 175] width 158 height 13
type input "950 (200 Ca) MG"
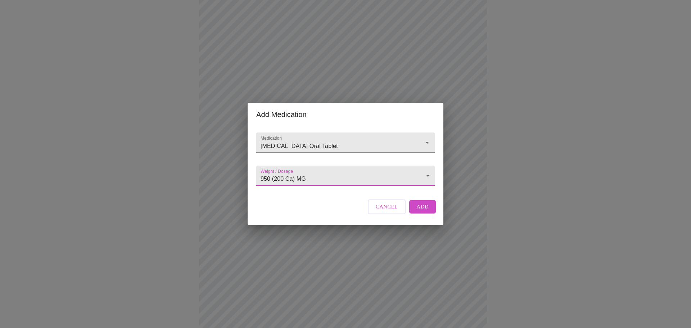
click at [426, 211] on span "Add" at bounding box center [423, 206] width 12 height 9
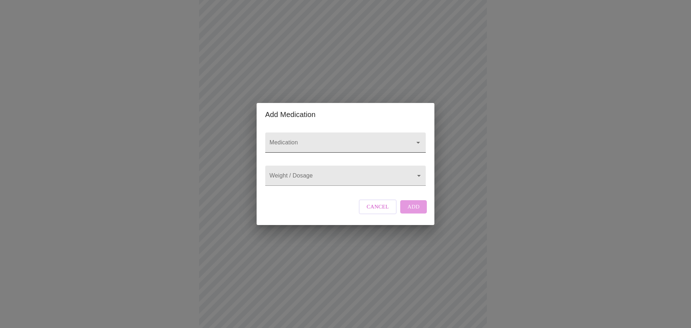
click at [307, 139] on input "Medication" at bounding box center [335, 145] width 134 height 13
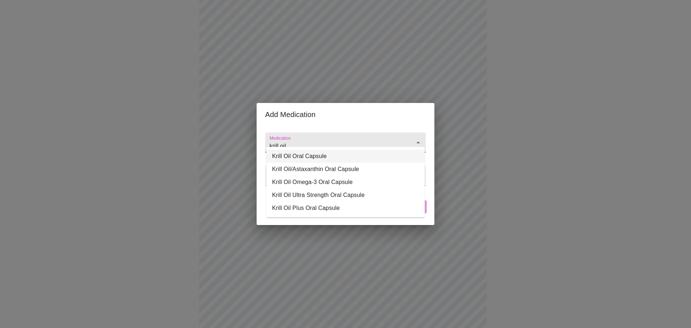
click at [302, 154] on li "Krill Oil Oral Capsule" at bounding box center [345, 156] width 158 height 13
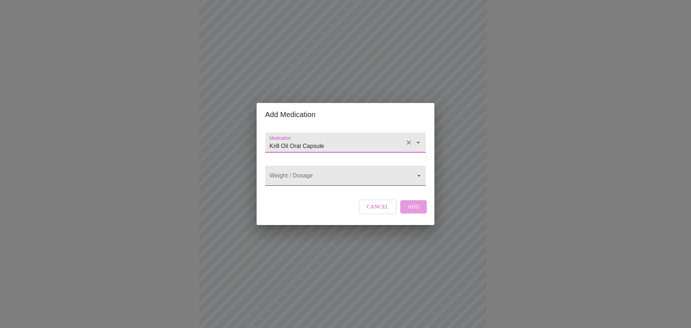
type input "Krill Oil Oral Capsule"
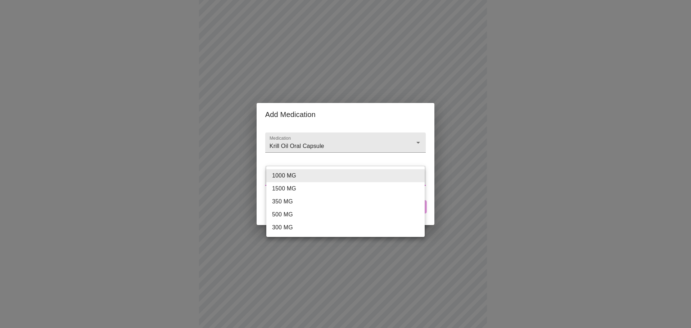
click at [304, 174] on body "MyMenopauseRx Appointments Messaging Labs Uploads Medications Community Refer a…" at bounding box center [346, 267] width 686 height 691
click at [304, 174] on li "1000 MG" at bounding box center [345, 175] width 158 height 13
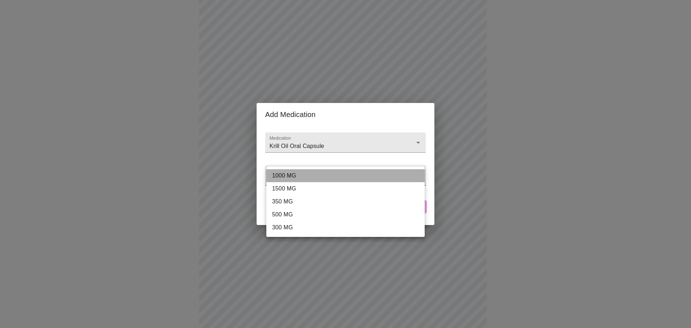
type input "1000 MG"
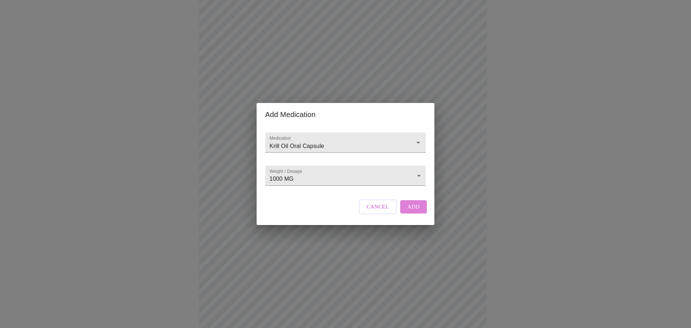
click at [408, 211] on span "Add" at bounding box center [414, 206] width 12 height 9
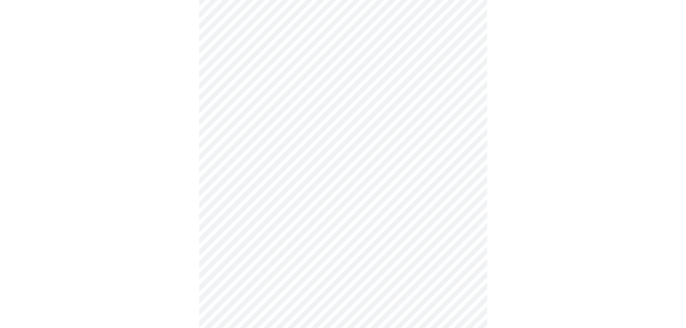
scroll to position [389, 0]
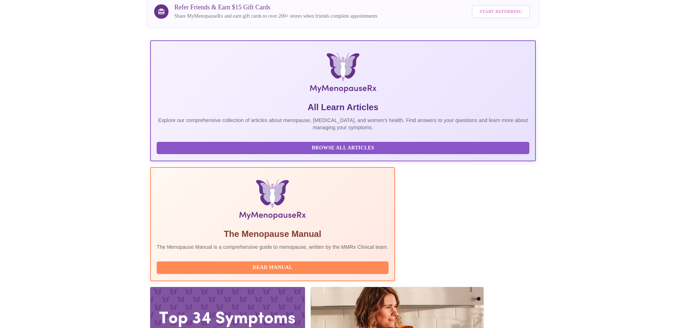
scroll to position [66, 0]
